Goal: Task Accomplishment & Management: Complete application form

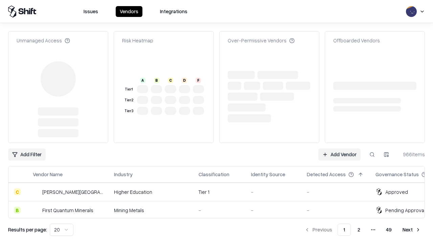
click at [340, 148] on link "Add Vendor" at bounding box center [340, 154] width 42 height 12
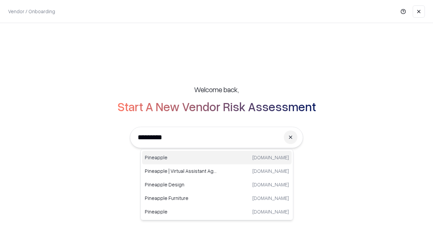
click at [217, 157] on div "Pineapple [DOMAIN_NAME]" at bounding box center [217, 158] width 150 height 14
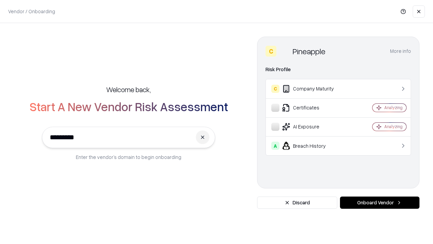
type input "*********"
click at [380, 203] on button "Onboard Vendor" at bounding box center [380, 202] width 80 height 12
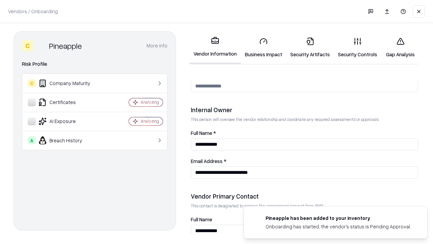
scroll to position [351, 0]
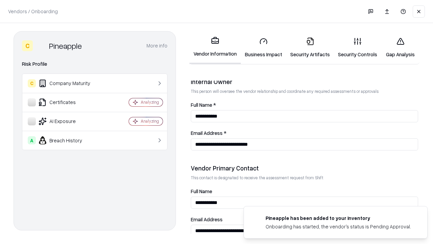
click at [264, 47] on link "Business Impact" at bounding box center [263, 47] width 45 height 31
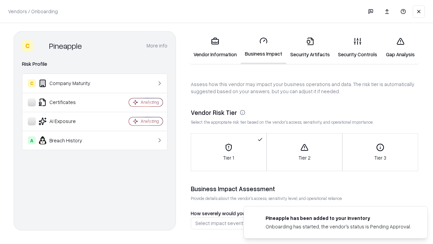
click at [310, 47] on link "Security Artifacts" at bounding box center [311, 47] width 48 height 31
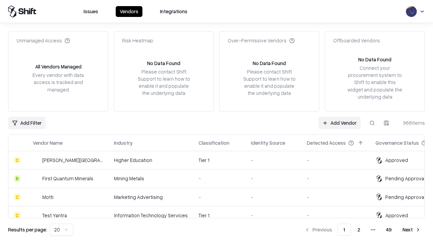
click at [340, 123] on link "Add Vendor" at bounding box center [340, 123] width 42 height 12
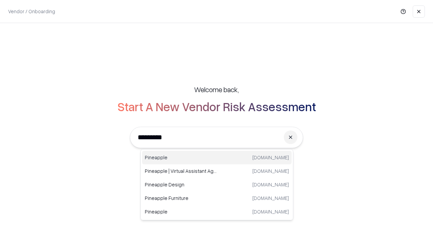
click at [217, 157] on div "Pineapple [DOMAIN_NAME]" at bounding box center [217, 158] width 150 height 14
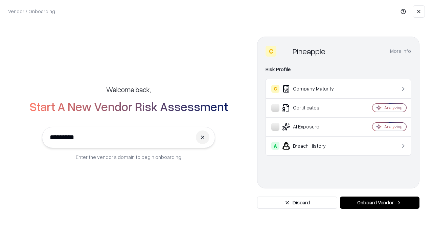
type input "*********"
click at [380, 203] on button "Onboard Vendor" at bounding box center [380, 202] width 80 height 12
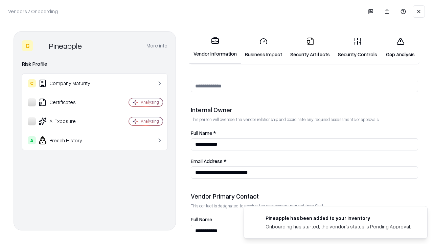
scroll to position [351, 0]
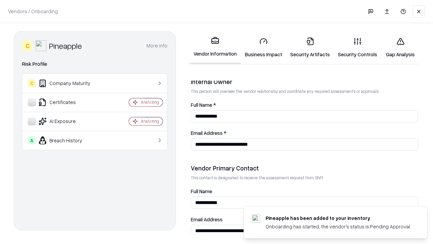
click at [401, 47] on link "Gap Analysis" at bounding box center [401, 47] width 38 height 31
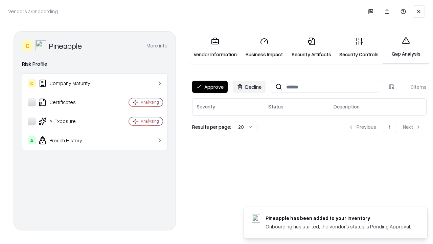
click at [210, 87] on button "Approve" at bounding box center [210, 87] width 36 height 12
